Goal: Use online tool/utility: Utilize a website feature to perform a specific function

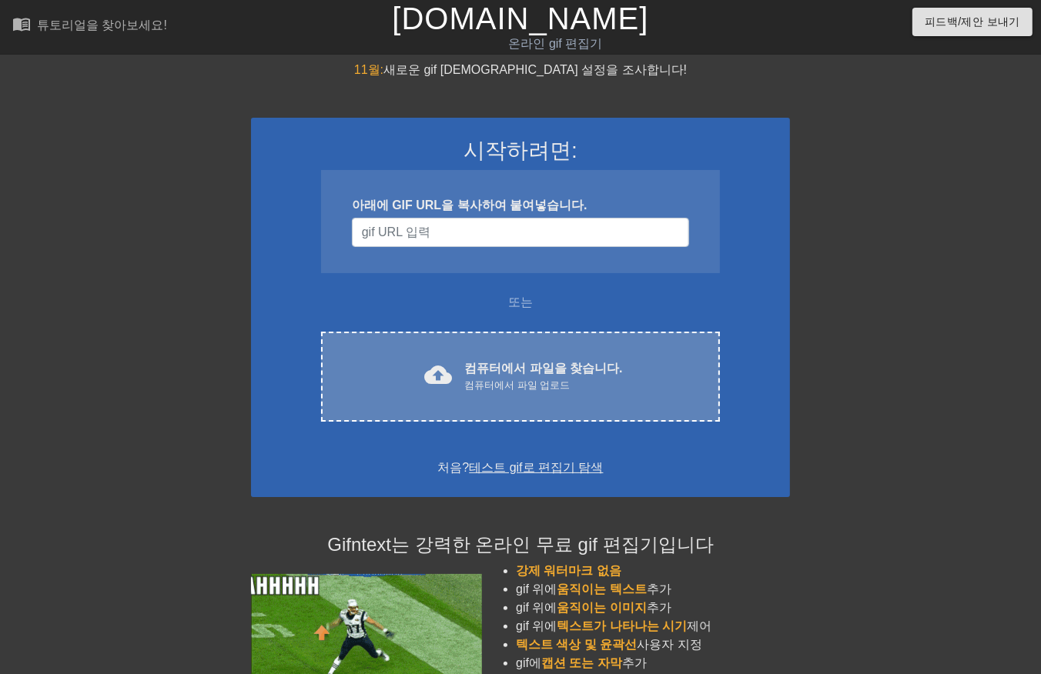
drag, startPoint x: 460, startPoint y: 367, endPoint x: 441, endPoint y: 344, distance: 29.6
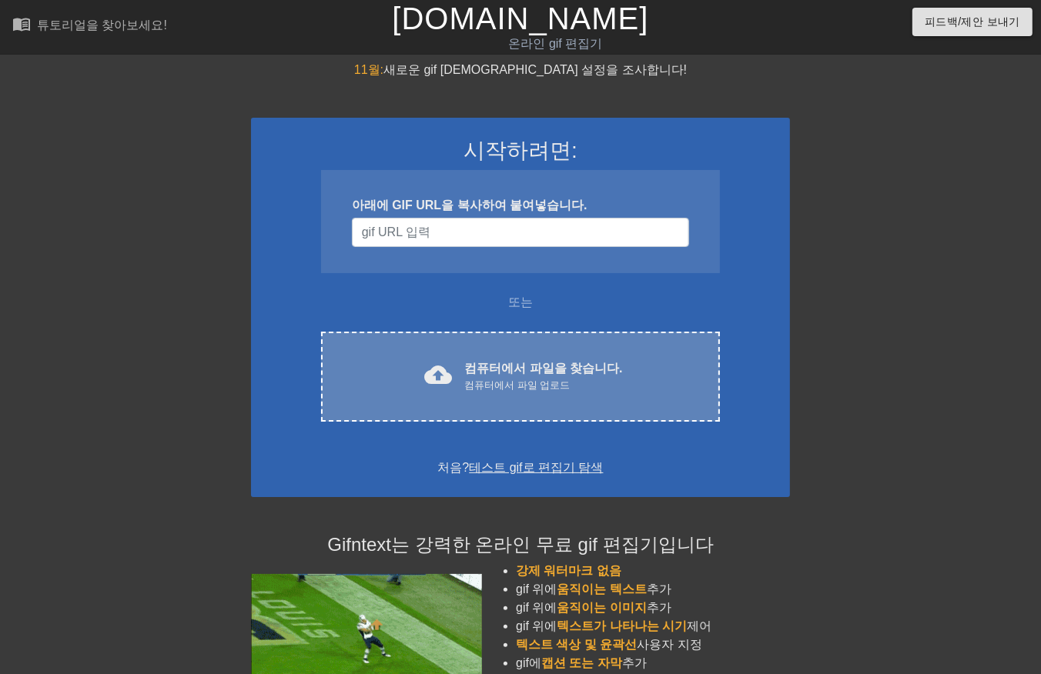
click at [441, 344] on div "cloud_upload 컴퓨터에서 파일을 찾습니다. 컴퓨터에서 파일 업로드 Choose files" at bounding box center [520, 377] width 399 height 90
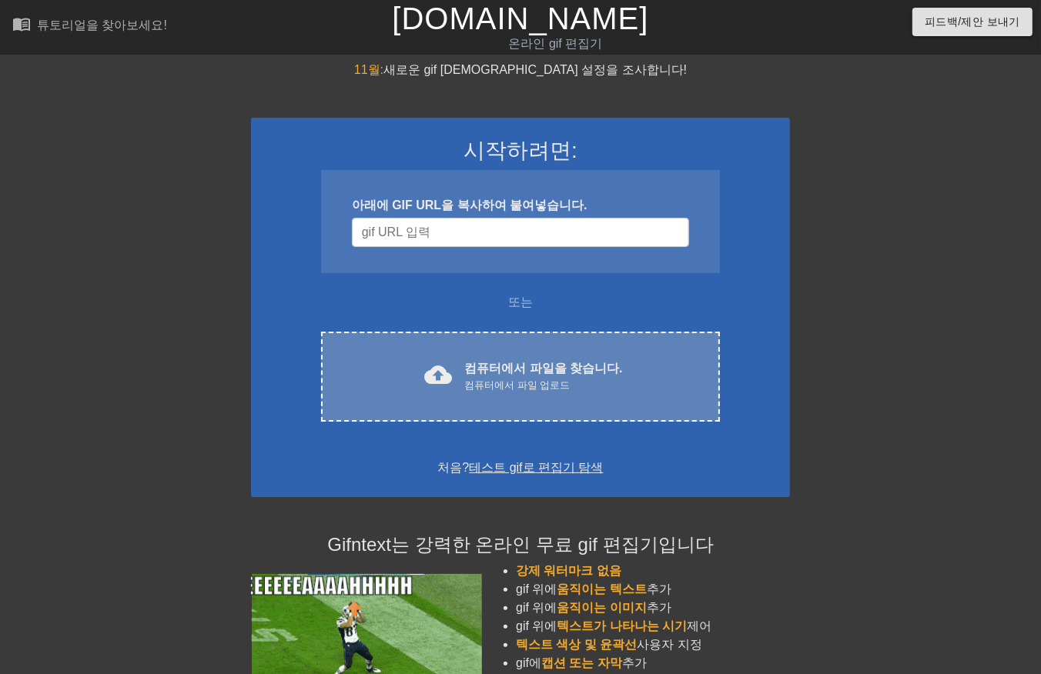
click at [527, 391] on div "컴퓨터에서 파일 업로드" at bounding box center [543, 385] width 158 height 15
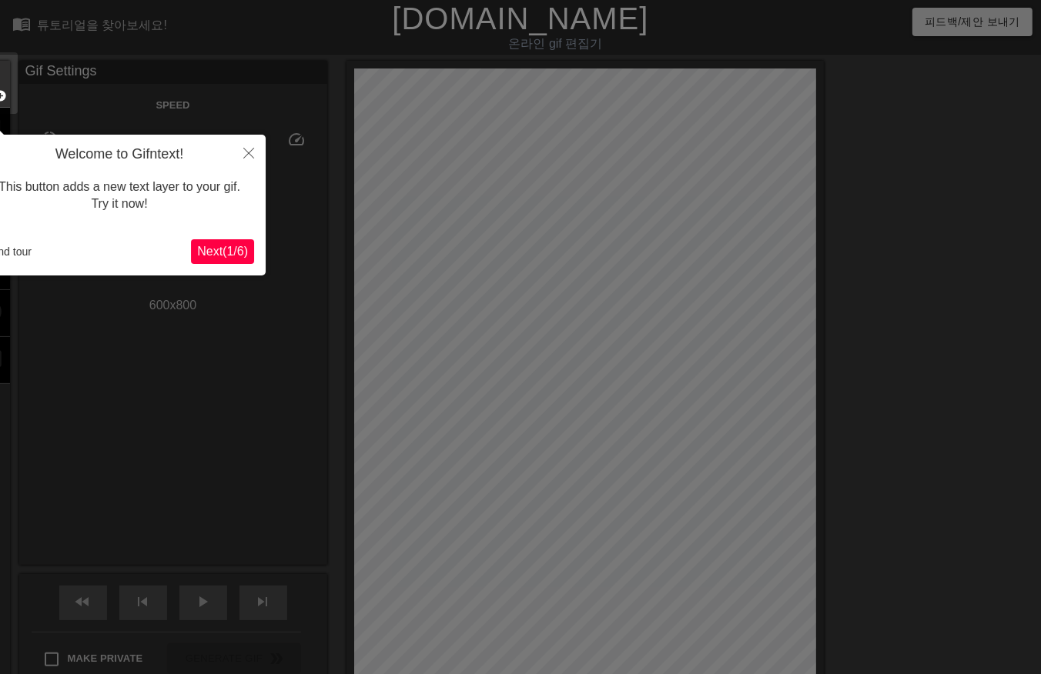
scroll to position [37, 0]
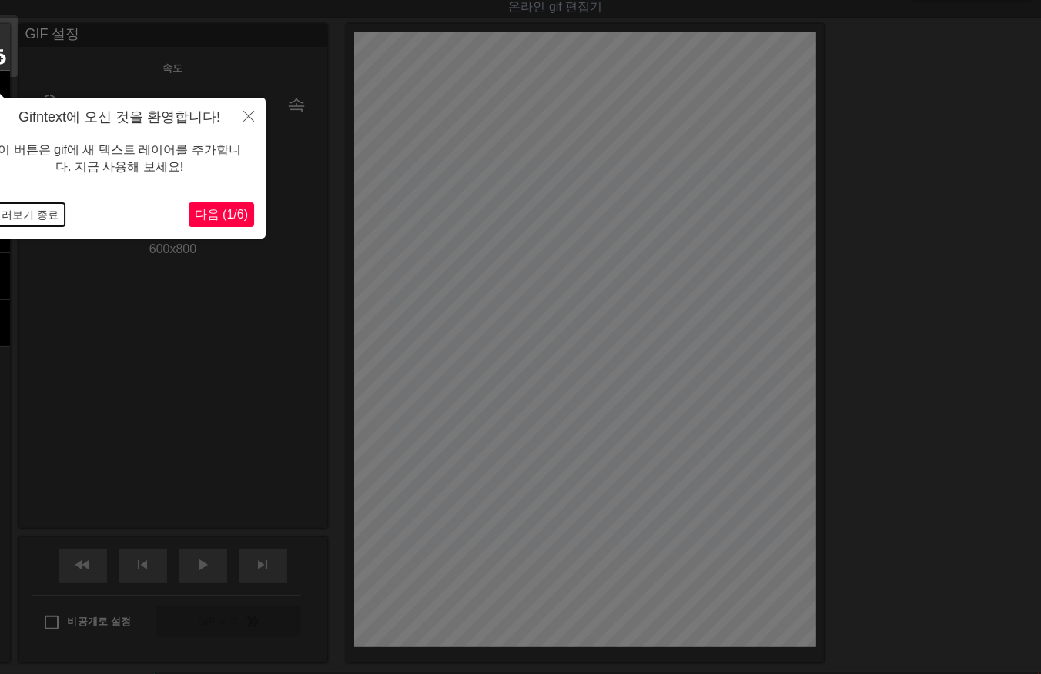
click at [48, 216] on button "둘러보기 종료" at bounding box center [25, 214] width 80 height 23
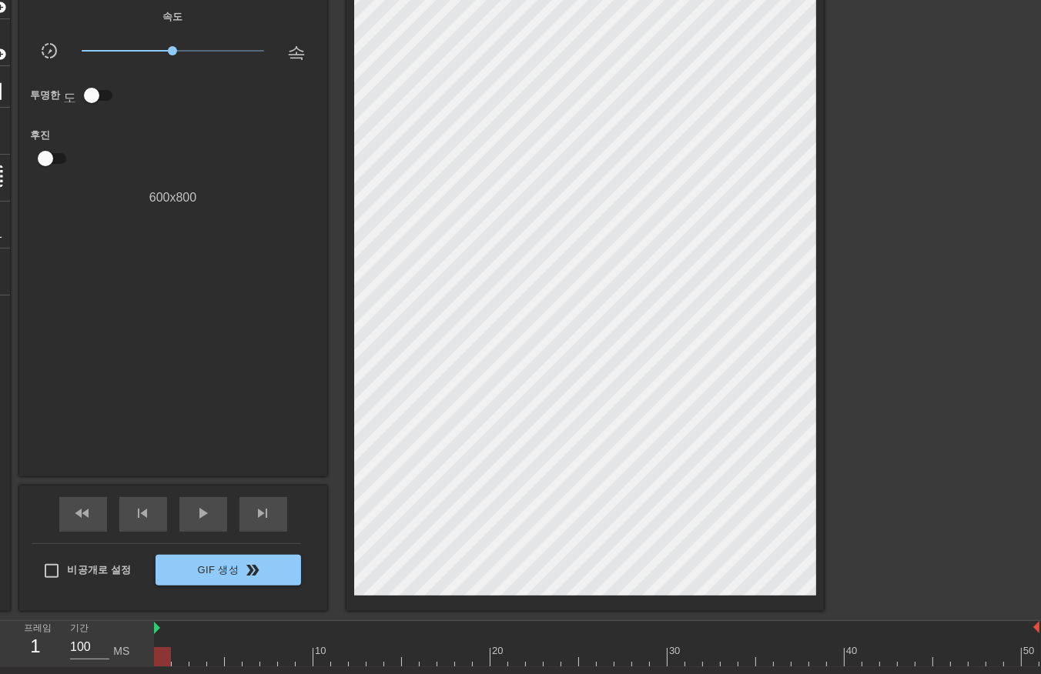
scroll to position [83, 0]
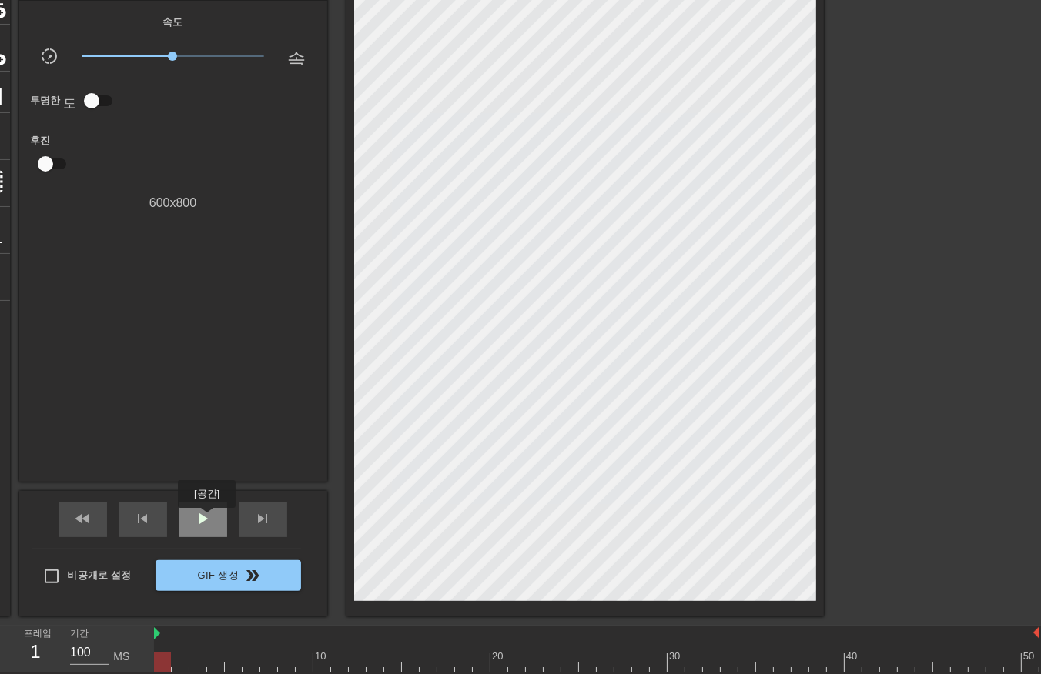
click at [206, 519] on span "play_arrow" at bounding box center [203, 519] width 18 height 18
click at [192, 516] on div "일시 중지" at bounding box center [203, 520] width 48 height 35
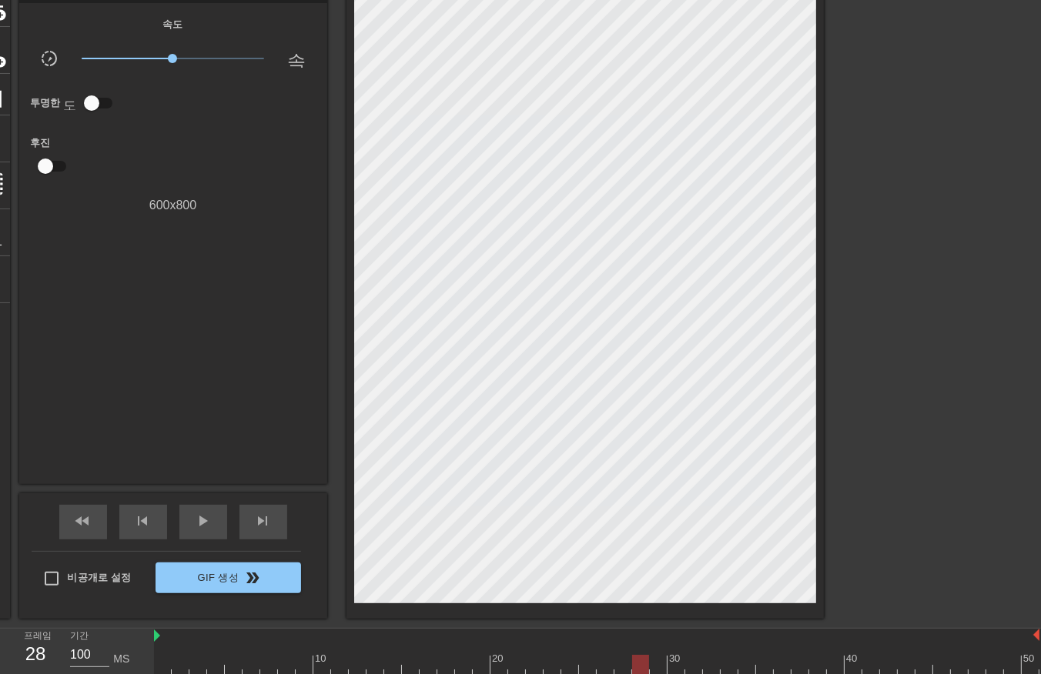
scroll to position [75, 0]
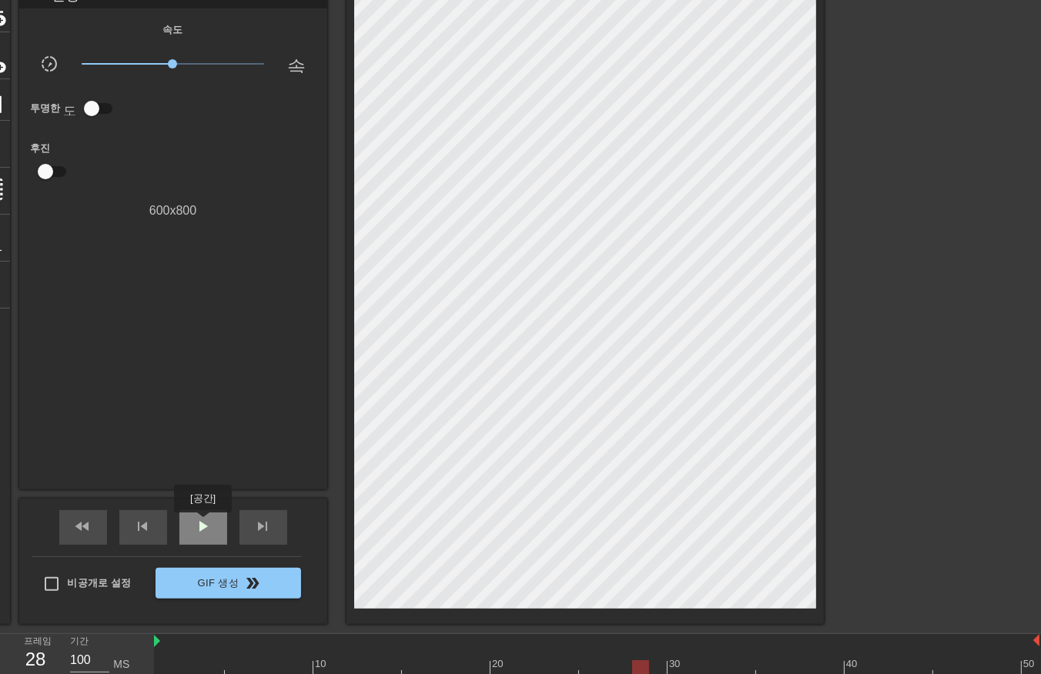
click at [203, 523] on span "play_arrow" at bounding box center [203, 526] width 18 height 18
click at [205, 521] on span "일시 중지" at bounding box center [203, 526] width 18 height 18
click at [186, 655] on div at bounding box center [181, 659] width 18 height 19
click at [257, 657] on div at bounding box center [251, 659] width 18 height 19
click at [357, 664] on div at bounding box center [596, 669] width 885 height 19
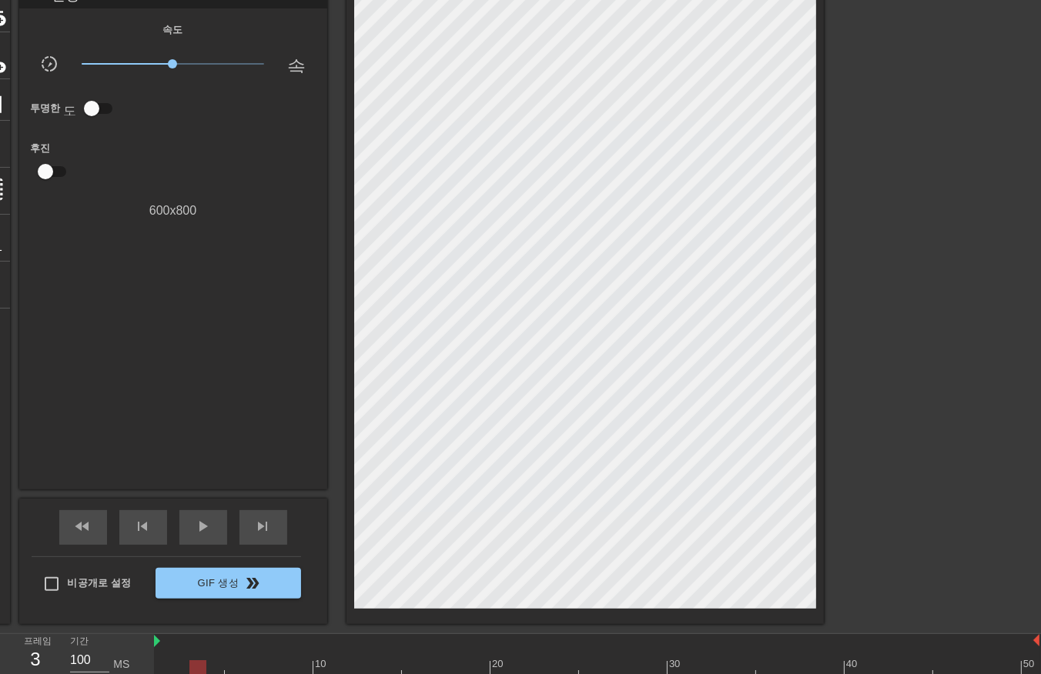
click at [199, 664] on div at bounding box center [596, 669] width 885 height 19
click at [171, 665] on div at bounding box center [596, 669] width 885 height 19
click at [180, 663] on div at bounding box center [596, 669] width 885 height 19
drag, startPoint x: 188, startPoint y: 664, endPoint x: 200, endPoint y: 667, distance: 12.5
click at [189, 664] on div at bounding box center [180, 669] width 17 height 19
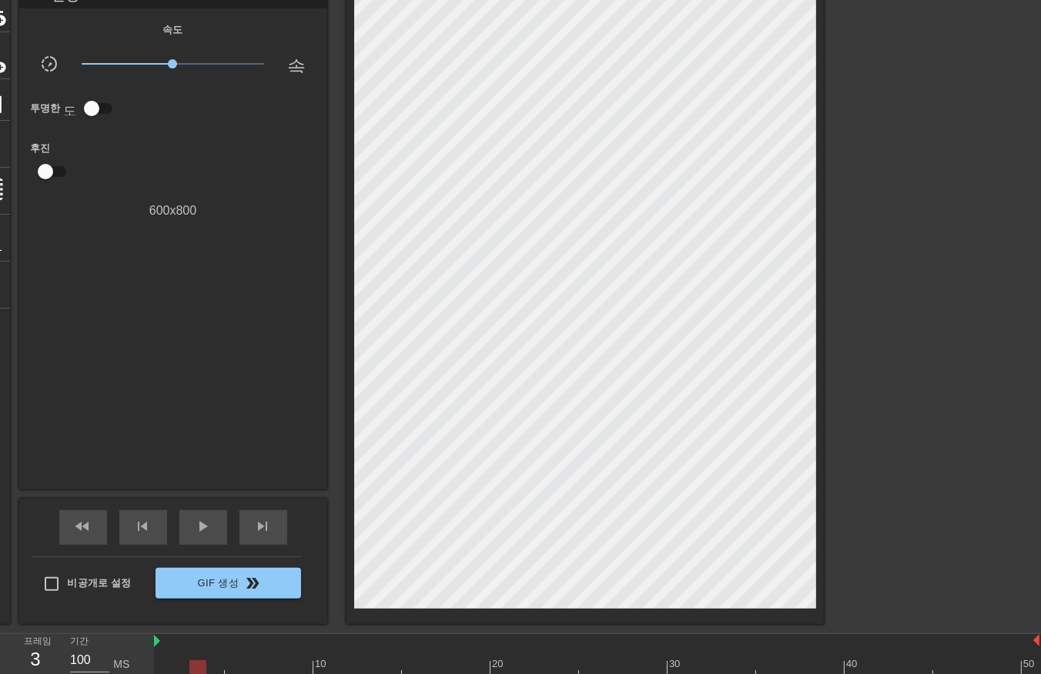
click at [200, 667] on div at bounding box center [197, 669] width 17 height 19
click at [214, 666] on div at bounding box center [596, 669] width 885 height 19
drag, startPoint x: 143, startPoint y: 416, endPoint x: 144, endPoint y: 473, distance: 57.0
click at [141, 441] on div "GIF 설정 속도 slow_motion_video x1.00 속도 투명한 도움말 후진 600 x 800" at bounding box center [173, 237] width 308 height 504
click at [272, 667] on div at bounding box center [596, 669] width 885 height 19
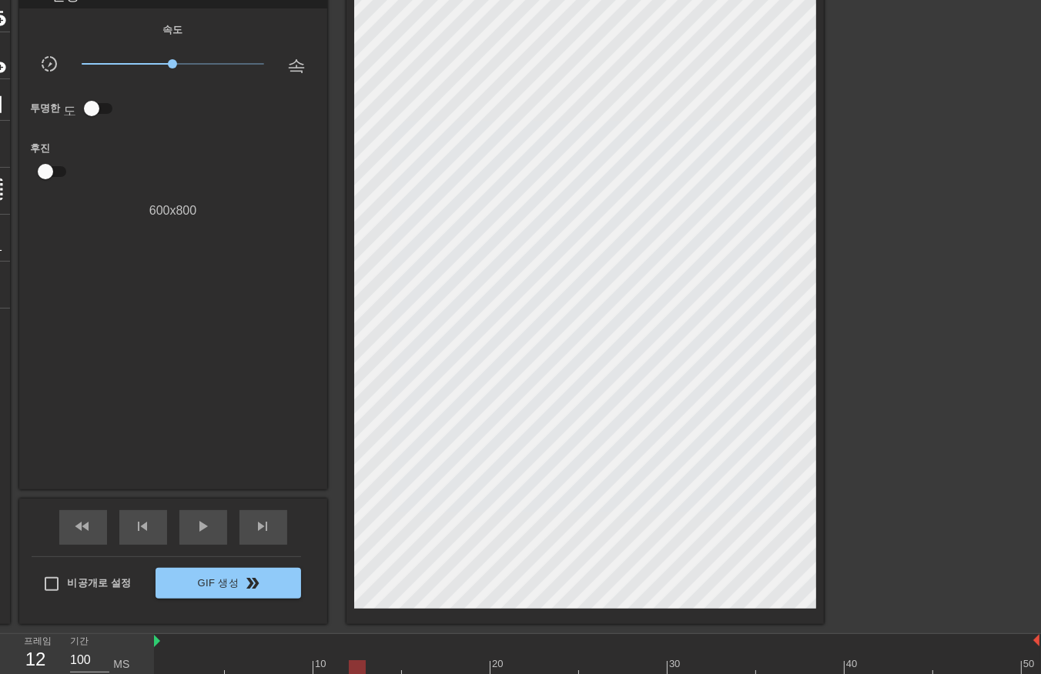
drag, startPoint x: 362, startPoint y: 666, endPoint x: 298, endPoint y: 672, distance: 64.2
click at [362, 667] on div at bounding box center [596, 669] width 885 height 19
click at [160, 667] on div at bounding box center [596, 669] width 885 height 19
click at [176, 665] on div at bounding box center [596, 669] width 885 height 19
drag, startPoint x: 773, startPoint y: 664, endPoint x: 743, endPoint y: 627, distance: 48.2
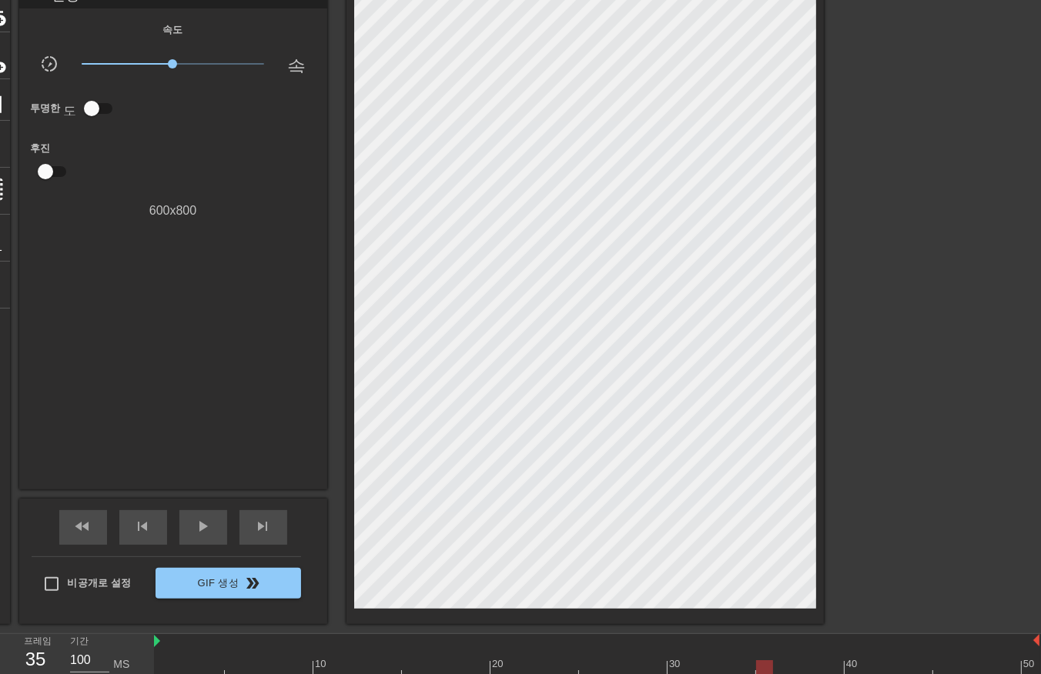
click at [744, 626] on div "menu_book 튜토리얼을 찾아보세요! [DOMAIN_NAME] 온라인 gif 편집기 피드백/제안 보내기 타이틀 add_circle 이미지 …" at bounding box center [520, 356] width 1041 height 863
drag, startPoint x: 743, startPoint y: 659, endPoint x: 456, endPoint y: 640, distance: 287.8
click at [483, 650] on div "10 20 30 40 50" at bounding box center [596, 656] width 885 height 45
click at [152, 668] on div "프레임 19 기간 100 MS" at bounding box center [77, 657] width 154 height 46
click at [158, 665] on div at bounding box center [596, 669] width 885 height 19
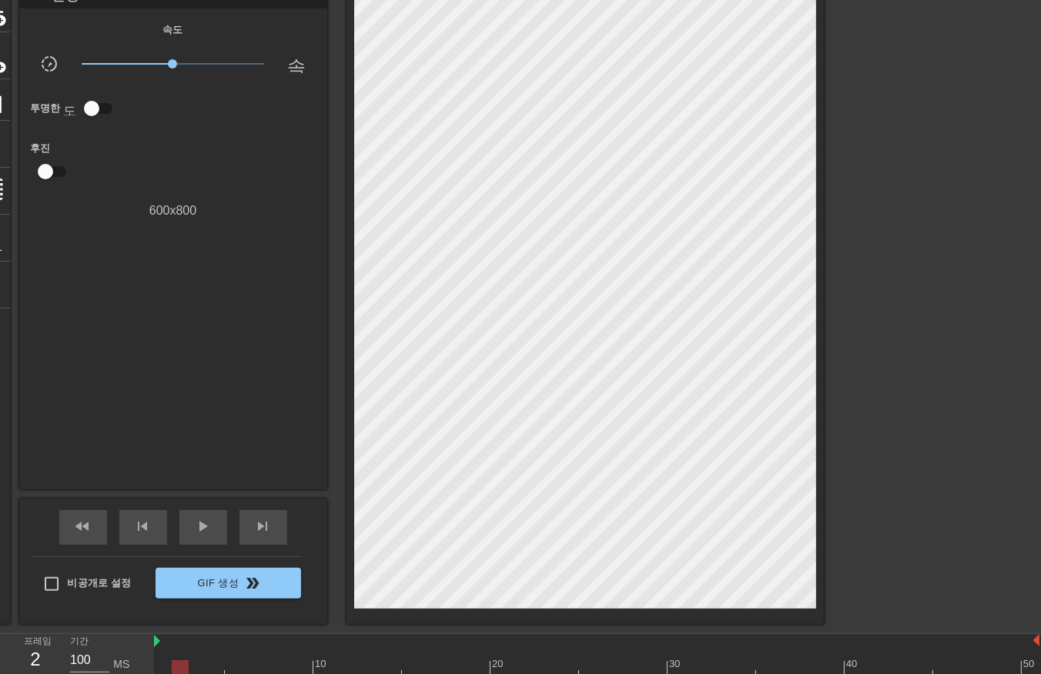
click at [181, 664] on div at bounding box center [596, 669] width 885 height 19
click at [191, 665] on div at bounding box center [596, 669] width 885 height 19
click at [209, 667] on div at bounding box center [596, 669] width 885 height 19
click at [221, 667] on div at bounding box center [215, 669] width 17 height 19
click at [229, 668] on div at bounding box center [596, 669] width 885 height 19
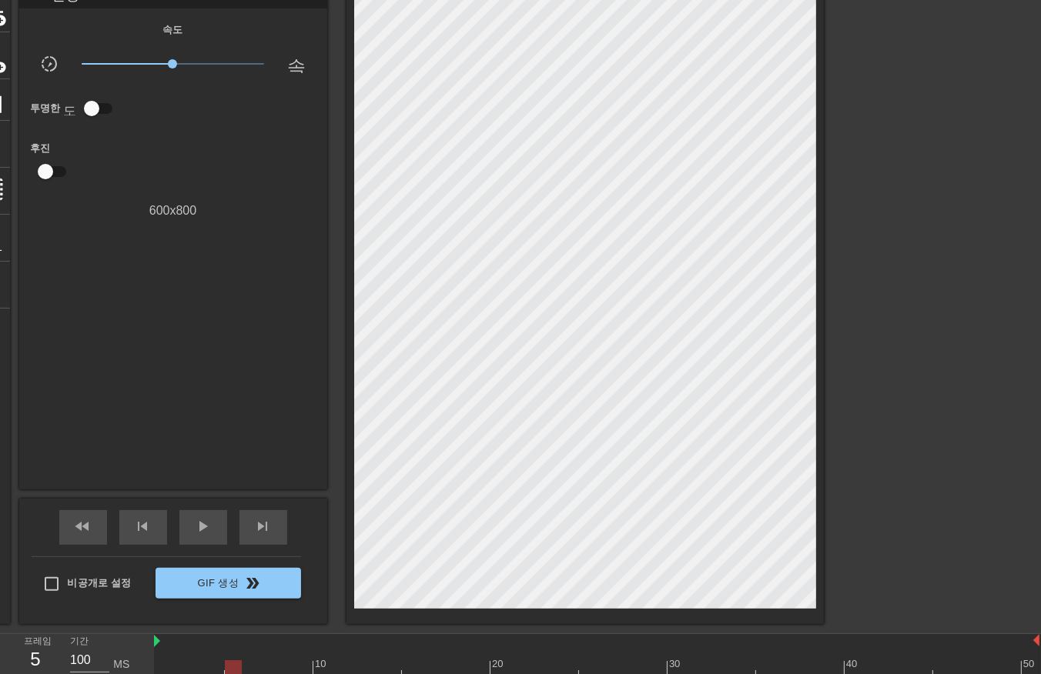
click at [244, 668] on div at bounding box center [596, 669] width 885 height 19
click at [259, 668] on div at bounding box center [596, 669] width 885 height 19
click at [266, 667] on div at bounding box center [596, 669] width 885 height 19
click at [288, 667] on div at bounding box center [596, 669] width 885 height 19
drag, startPoint x: 302, startPoint y: 667, endPoint x: 312, endPoint y: 667, distance: 10.0
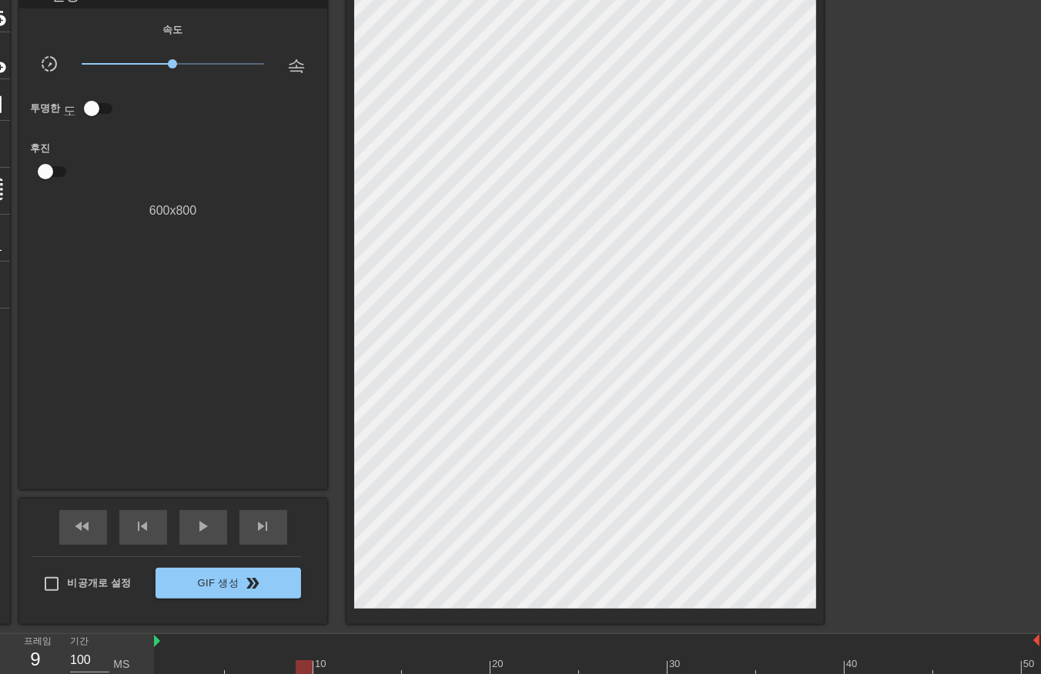
click at [303, 667] on div at bounding box center [596, 669] width 885 height 19
drag, startPoint x: 322, startPoint y: 667, endPoint x: 314, endPoint y: 667, distance: 7.7
click at [322, 667] on div at bounding box center [596, 669] width 885 height 19
click at [158, 664] on div "10 20 30 40 50" at bounding box center [596, 656] width 885 height 45
click at [181, 666] on div at bounding box center [596, 669] width 885 height 19
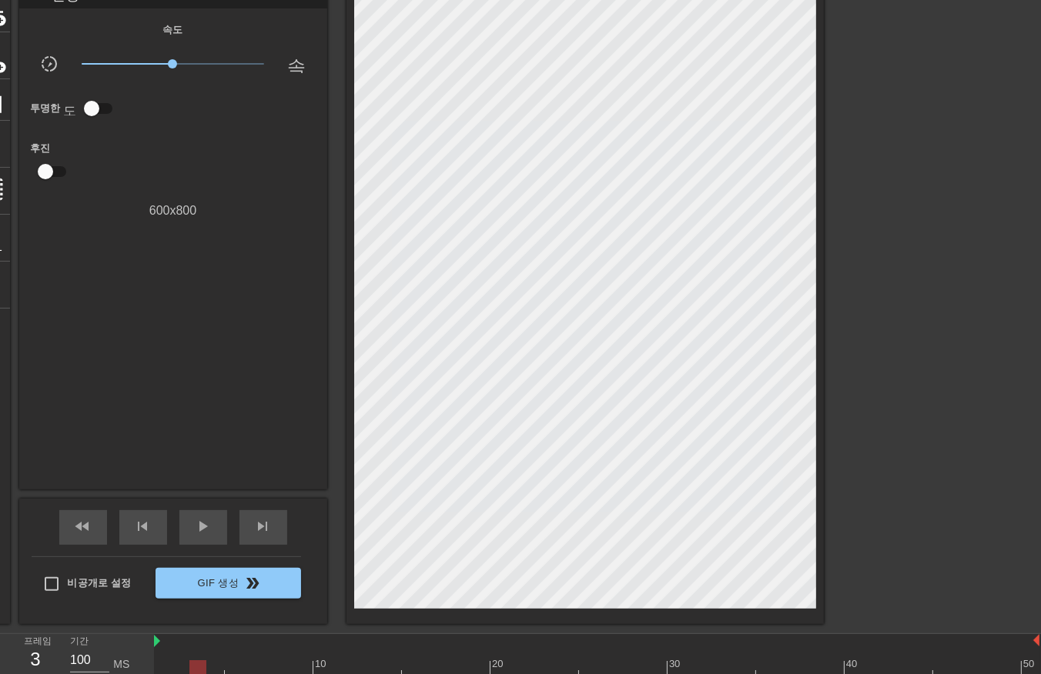
click at [196, 664] on div at bounding box center [596, 669] width 885 height 19
click at [216, 670] on div at bounding box center [596, 669] width 885 height 19
drag, startPoint x: 231, startPoint y: 667, endPoint x: 245, endPoint y: 670, distance: 14.2
click at [232, 667] on div at bounding box center [596, 669] width 885 height 19
click at [252, 667] on div at bounding box center [596, 669] width 885 height 19
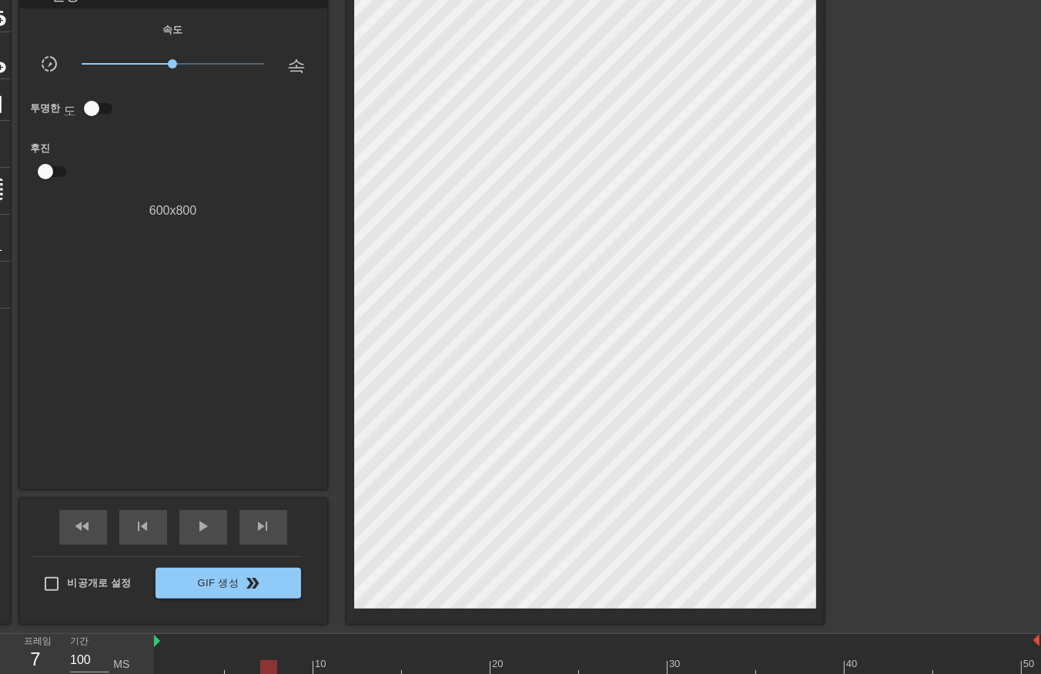
drag, startPoint x: 266, startPoint y: 664, endPoint x: 280, endPoint y: 670, distance: 15.2
click at [266, 666] on div at bounding box center [596, 669] width 885 height 19
drag, startPoint x: 286, startPoint y: 667, endPoint x: 296, endPoint y: 670, distance: 10.7
click at [286, 670] on div at bounding box center [596, 669] width 885 height 19
click at [301, 667] on div at bounding box center [596, 669] width 885 height 19
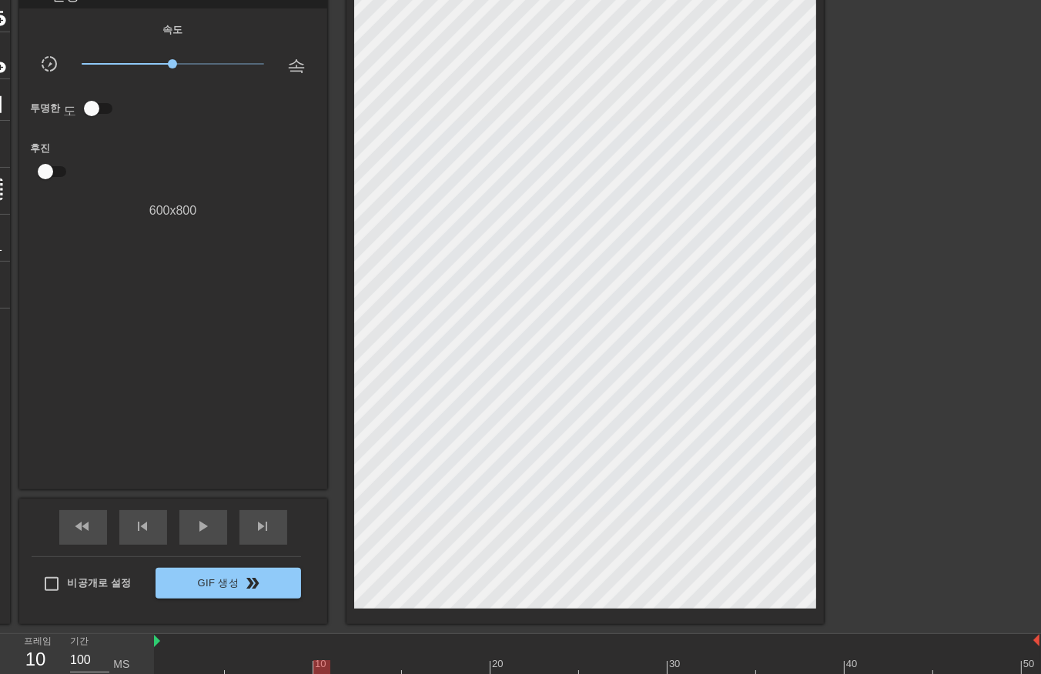
drag, startPoint x: 322, startPoint y: 667, endPoint x: 335, endPoint y: 670, distance: 13.4
click at [322, 668] on div at bounding box center [596, 669] width 885 height 19
click at [337, 667] on div at bounding box center [596, 669] width 885 height 19
click at [355, 667] on div at bounding box center [596, 669] width 885 height 19
drag, startPoint x: 373, startPoint y: 664, endPoint x: 383, endPoint y: 670, distance: 11.4
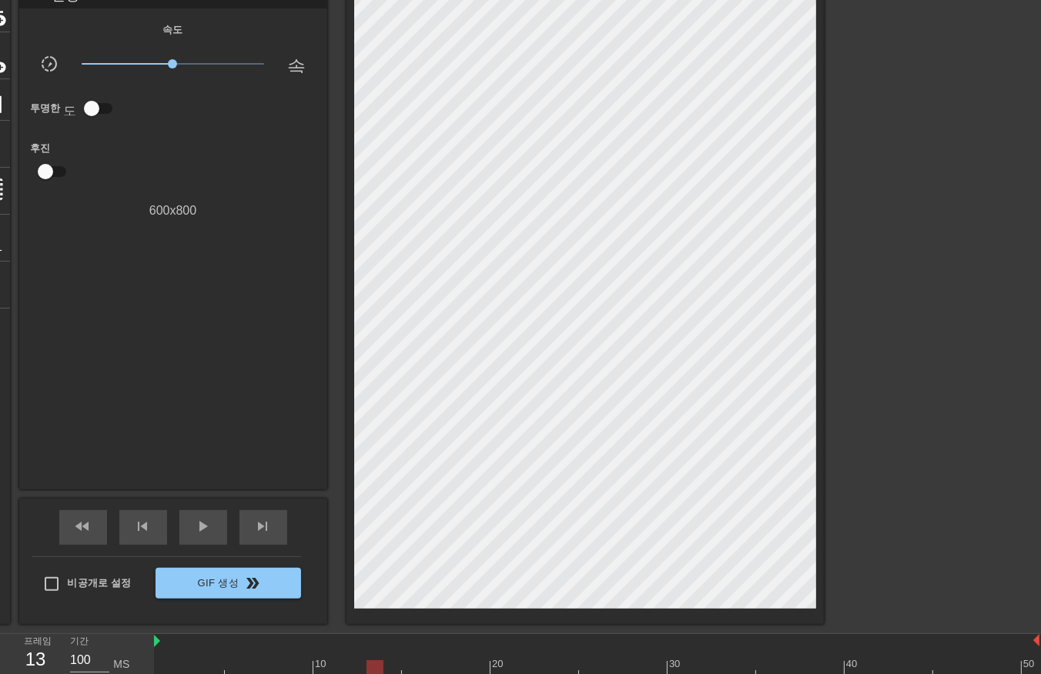
click at [373, 667] on div at bounding box center [596, 669] width 885 height 19
click at [390, 667] on div at bounding box center [596, 669] width 885 height 19
click at [408, 668] on div at bounding box center [596, 669] width 885 height 19
click at [425, 670] on div at bounding box center [596, 669] width 885 height 19
click at [440, 668] on div at bounding box center [596, 669] width 885 height 19
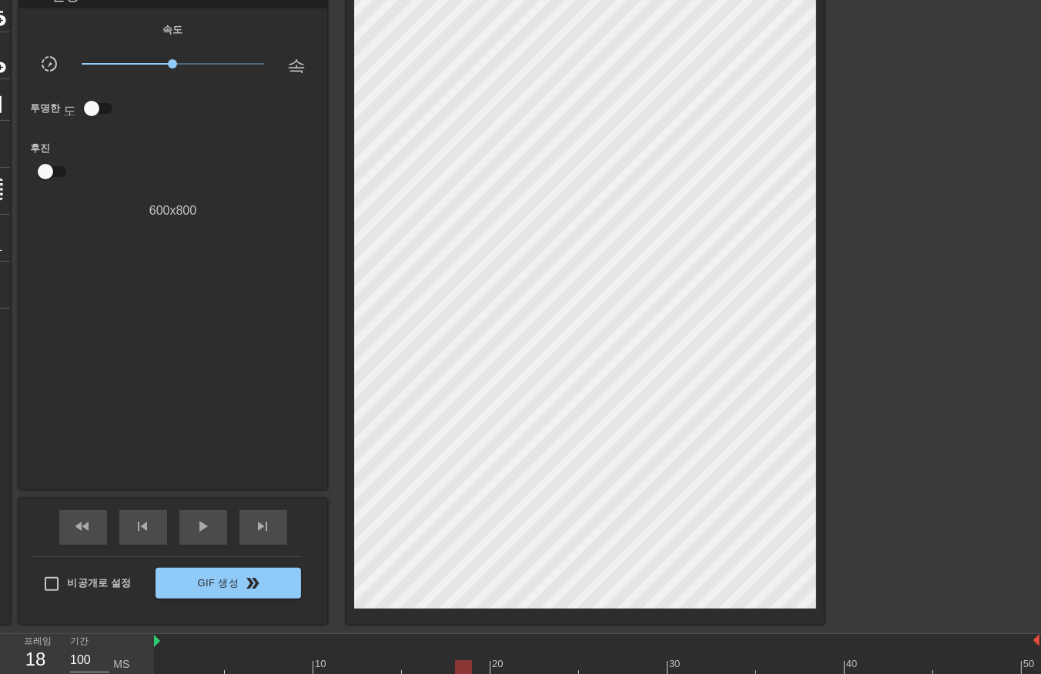
click at [458, 666] on div at bounding box center [596, 669] width 885 height 19
click at [482, 667] on div at bounding box center [596, 669] width 885 height 19
click at [497, 666] on div at bounding box center [596, 669] width 885 height 19
click at [510, 668] on div at bounding box center [596, 669] width 885 height 19
drag, startPoint x: 530, startPoint y: 664, endPoint x: 527, endPoint y: 672, distance: 9.0
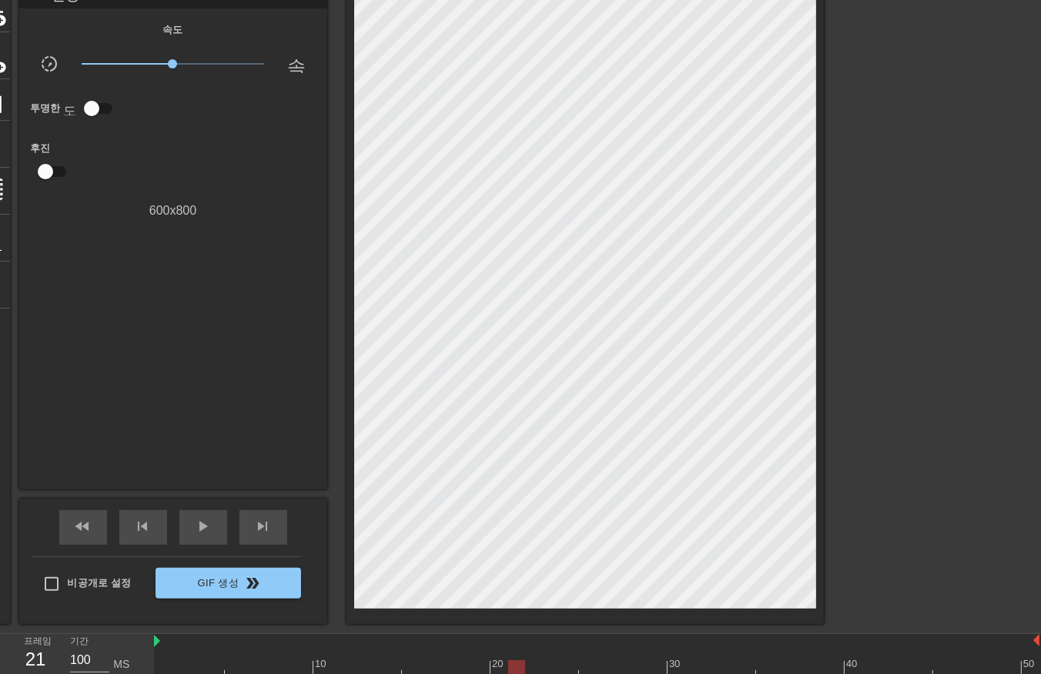
click at [527, 668] on div at bounding box center [596, 669] width 885 height 19
click at [549, 670] on div at bounding box center [596, 669] width 885 height 19
drag, startPoint x: 565, startPoint y: 664, endPoint x: 574, endPoint y: 667, distance: 10.0
click at [563, 667] on div at bounding box center [596, 669] width 885 height 19
click at [581, 668] on div at bounding box center [596, 669] width 885 height 19
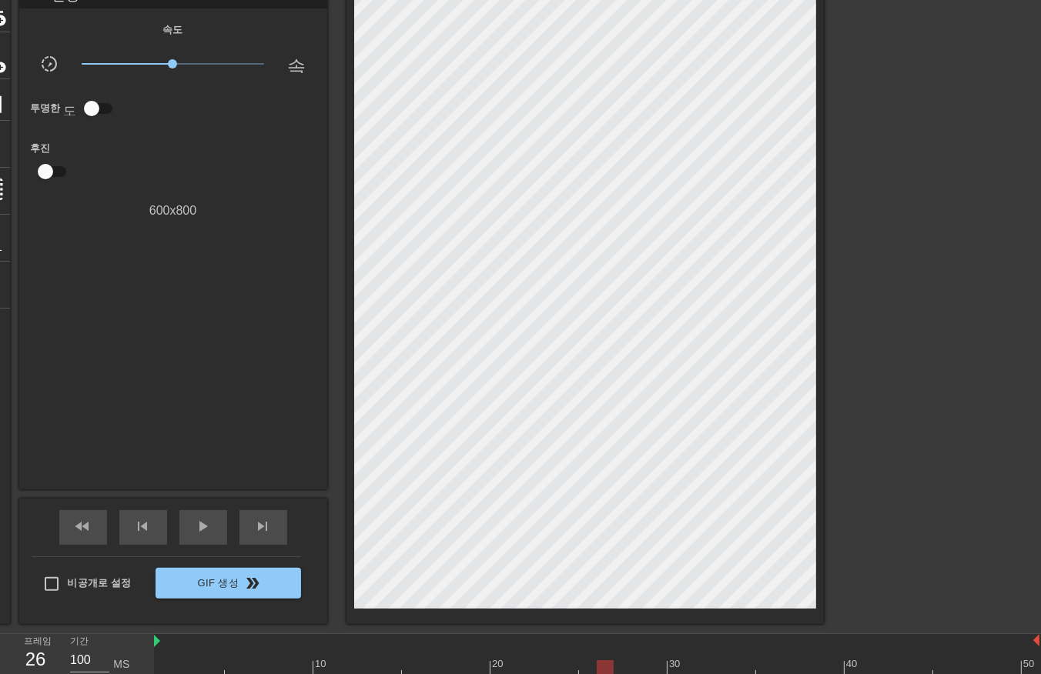
click at [601, 667] on div at bounding box center [596, 669] width 885 height 19
drag, startPoint x: 620, startPoint y: 664, endPoint x: 635, endPoint y: 667, distance: 15.7
click at [620, 667] on div at bounding box center [596, 669] width 885 height 19
drag, startPoint x: 640, startPoint y: 664, endPoint x: 652, endPoint y: 670, distance: 13.1
click at [642, 670] on div at bounding box center [596, 669] width 885 height 19
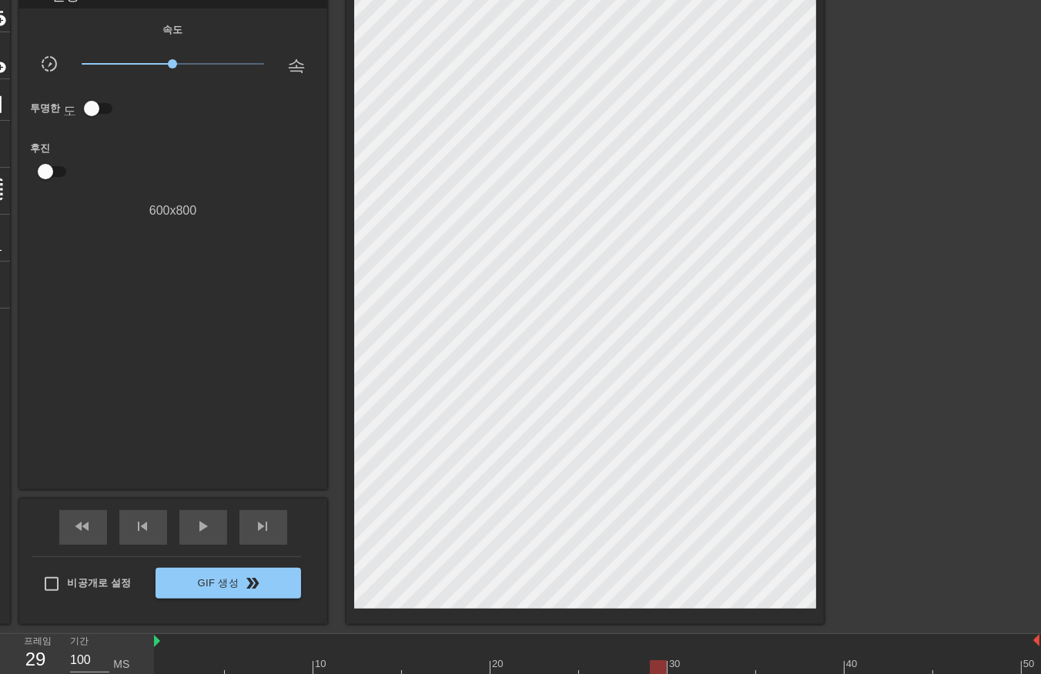
drag, startPoint x: 660, startPoint y: 664, endPoint x: 665, endPoint y: 670, distance: 8.2
click at [657, 670] on div at bounding box center [596, 669] width 885 height 19
drag, startPoint x: 673, startPoint y: 664, endPoint x: 681, endPoint y: 673, distance: 12.5
click at [670, 673] on div at bounding box center [596, 669] width 885 height 19
click at [687, 670] on div at bounding box center [596, 669] width 885 height 19
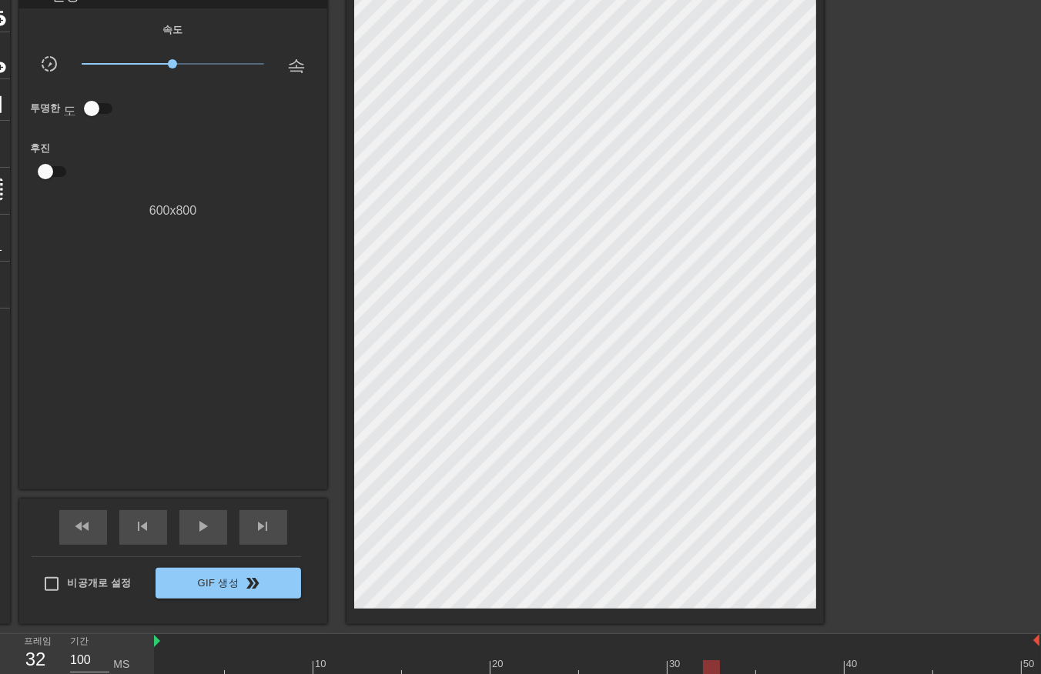
click at [707, 668] on div at bounding box center [596, 669] width 885 height 19
click at [721, 667] on div at bounding box center [596, 669] width 885 height 19
drag, startPoint x: 744, startPoint y: 665, endPoint x: 763, endPoint y: 672, distance: 20.5
click at [744, 670] on div at bounding box center [596, 669] width 885 height 19
click at [761, 667] on div at bounding box center [596, 669] width 885 height 19
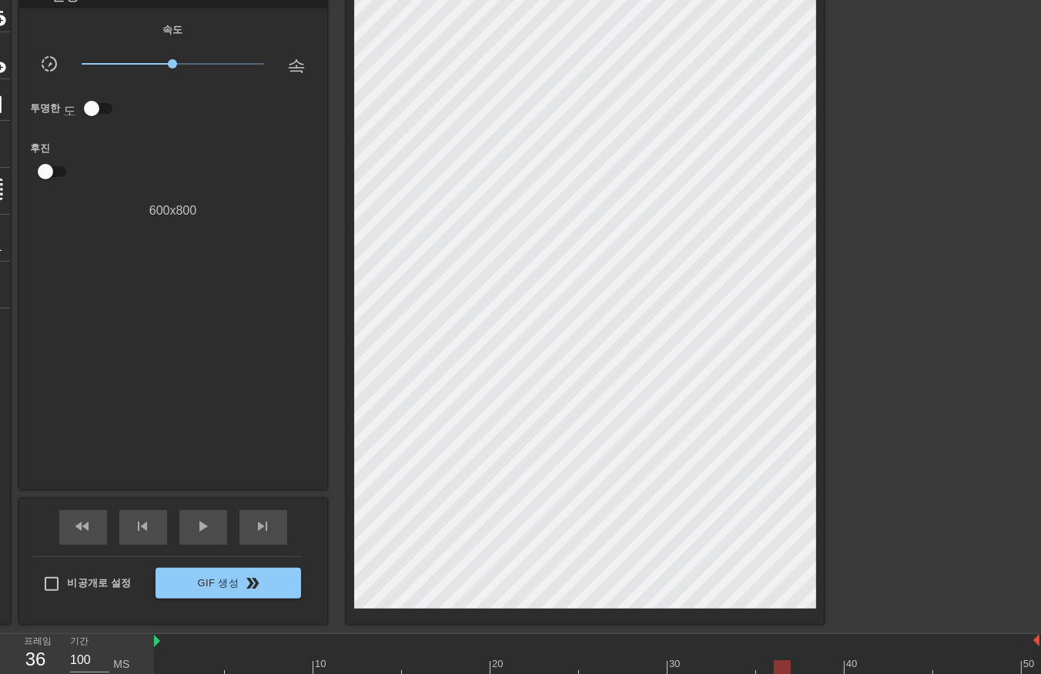
drag, startPoint x: 775, startPoint y: 664, endPoint x: 785, endPoint y: 670, distance: 11.8
click at [775, 667] on div at bounding box center [596, 669] width 885 height 19
click at [795, 667] on div at bounding box center [596, 669] width 885 height 19
click at [811, 670] on div at bounding box center [596, 669] width 885 height 19
click at [830, 670] on div at bounding box center [596, 669] width 885 height 19
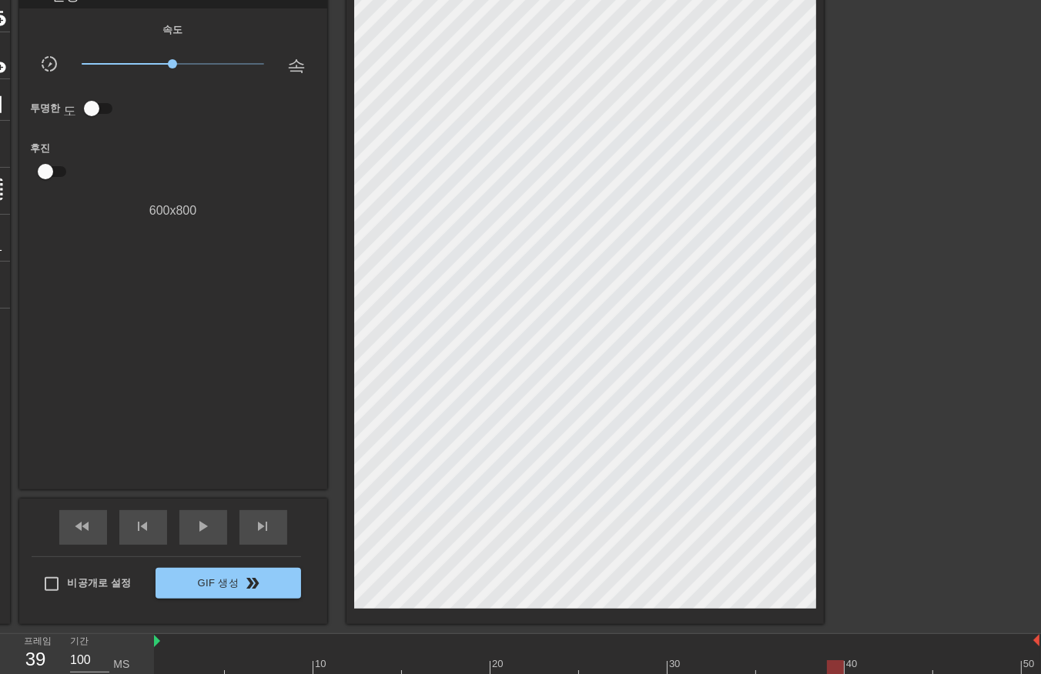
click at [847, 672] on div at bounding box center [596, 669] width 885 height 19
drag, startPoint x: 868, startPoint y: 663, endPoint x: 865, endPoint y: 670, distance: 8.3
click at [865, 670] on div at bounding box center [596, 669] width 885 height 19
click at [881, 667] on div at bounding box center [596, 669] width 885 height 19
click at [899, 670] on div at bounding box center [596, 669] width 885 height 19
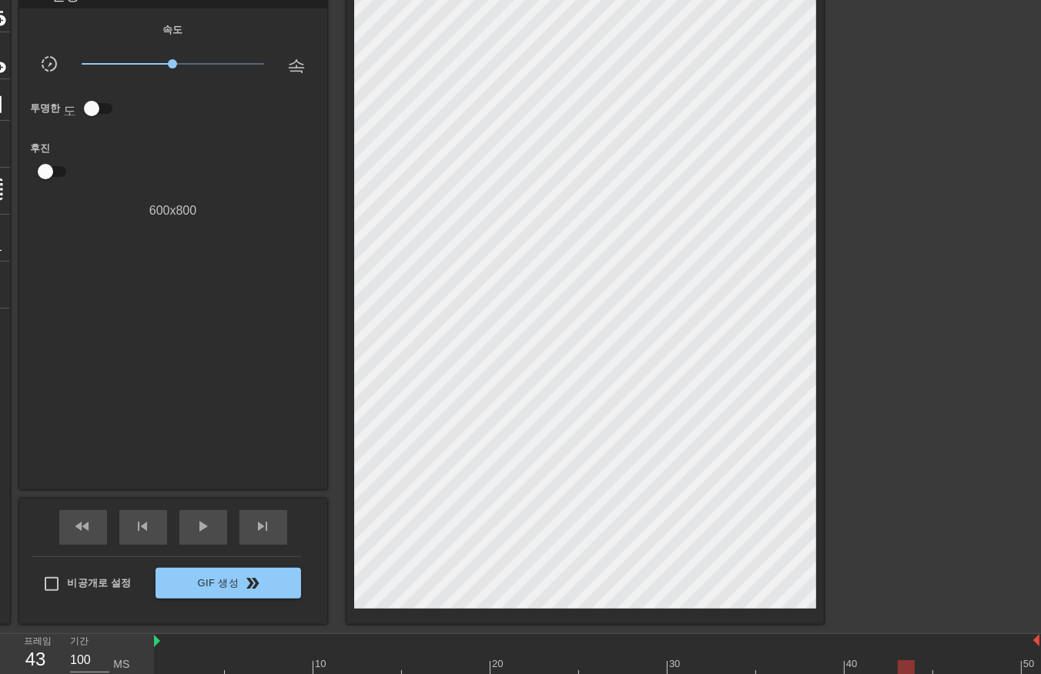
click at [921, 667] on div at bounding box center [596, 669] width 885 height 19
click at [938, 670] on div at bounding box center [596, 669] width 885 height 19
click at [958, 670] on div at bounding box center [596, 669] width 885 height 19
click at [973, 667] on div at bounding box center [596, 669] width 885 height 19
drag, startPoint x: 989, startPoint y: 663, endPoint x: 994, endPoint y: 671, distance: 9.6
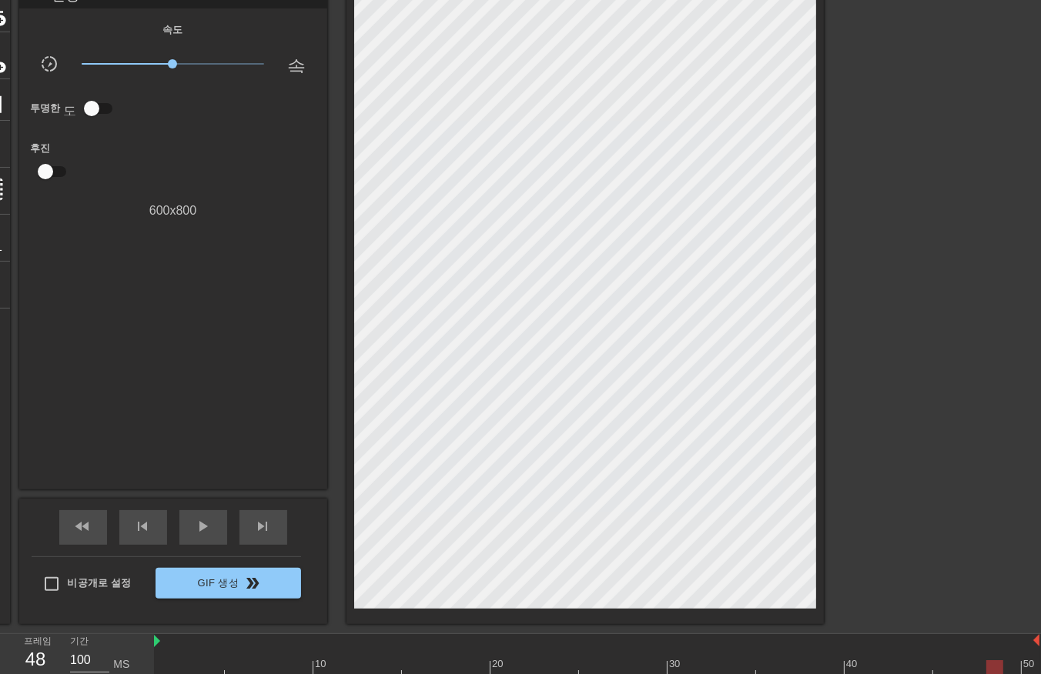
click at [989, 667] on div at bounding box center [596, 669] width 885 height 19
click at [1010, 667] on div at bounding box center [596, 669] width 885 height 19
drag, startPoint x: 1028, startPoint y: 664, endPoint x: 1015, endPoint y: 677, distance: 18.5
click at [1025, 671] on div at bounding box center [596, 669] width 885 height 19
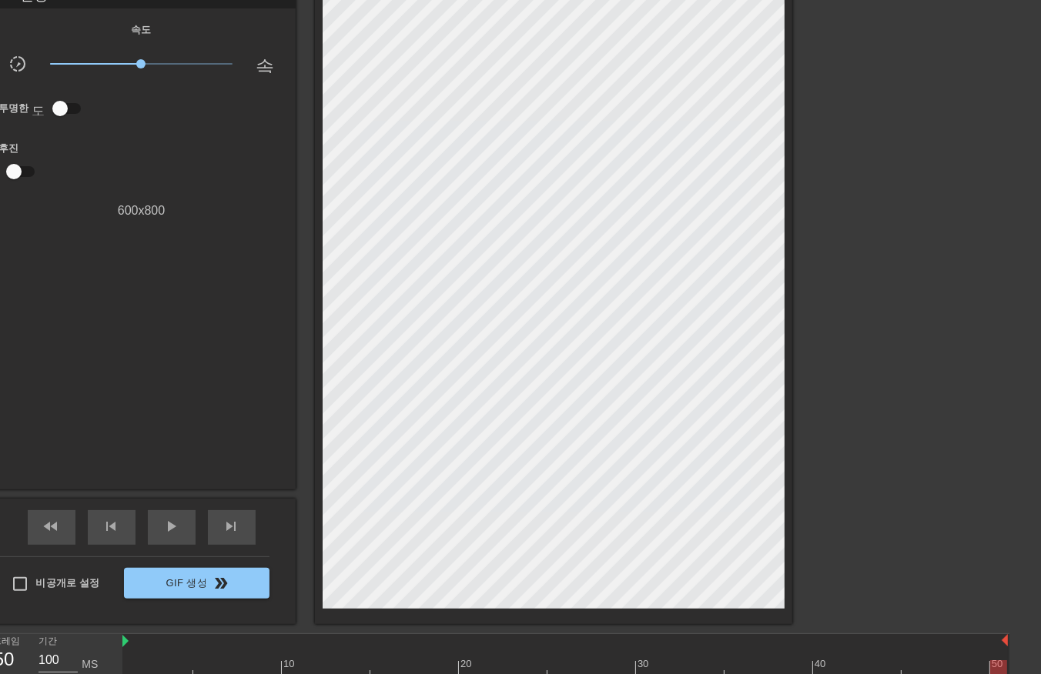
scroll to position [201, 32]
